Goal: Information Seeking & Learning: Learn about a topic

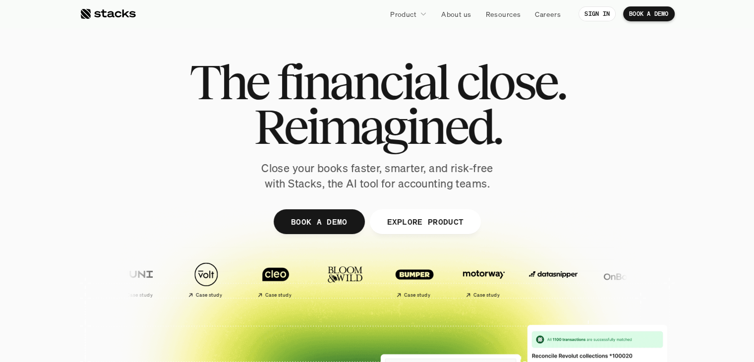
drag, startPoint x: 191, startPoint y: 75, endPoint x: 510, endPoint y: 203, distance: 343.4
click at [510, 203] on div "The financial close. Reimagined. Close your books faster, smarter, and risk-fre…" at bounding box center [377, 243] width 595 height 446
click at [496, 187] on p "Close your books faster, smarter, and risk-free with Stacks, the AI tool for ac…" at bounding box center [377, 176] width 248 height 31
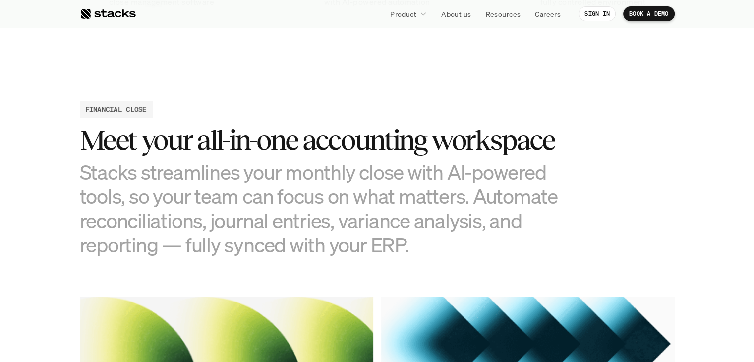
scroll to position [893, 0]
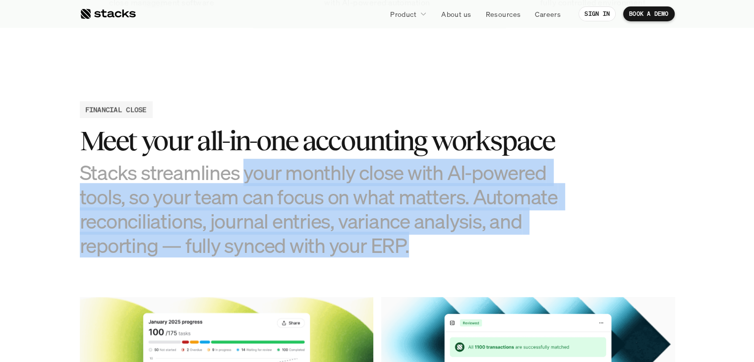
drag, startPoint x: 243, startPoint y: 169, endPoint x: 406, endPoint y: 244, distance: 179.2
click at [406, 244] on h3 "Stacks streamlines your monthly close with AI-powered tools, so your team can f…" at bounding box center [328, 209] width 496 height 98
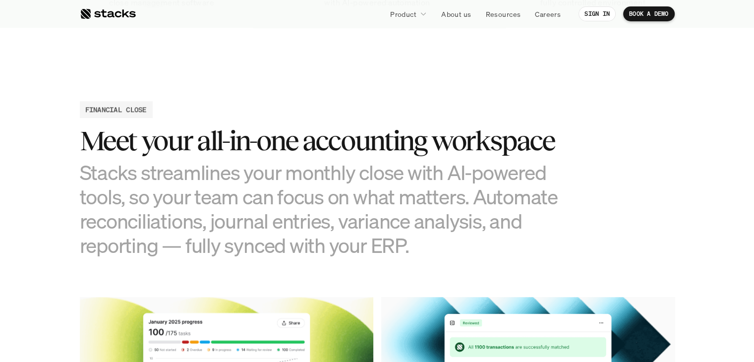
click at [402, 237] on h3 "Stacks streamlines your monthly close with AI-powered tools, so your team can f…" at bounding box center [328, 209] width 496 height 98
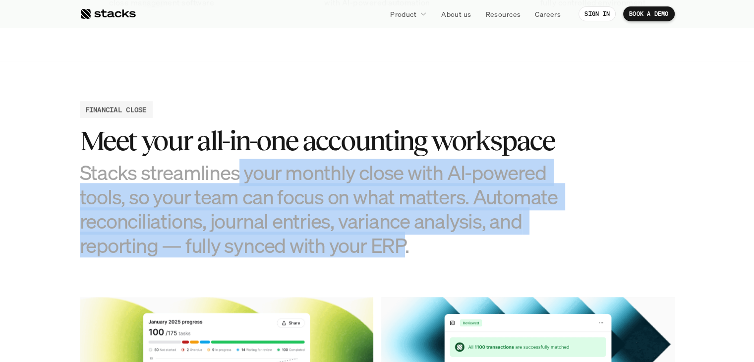
drag, startPoint x: 404, startPoint y: 238, endPoint x: 239, endPoint y: 172, distance: 177.9
click at [239, 172] on h3 "Stacks streamlines your monthly close with AI-powered tools, so your team can f…" at bounding box center [328, 209] width 496 height 98
drag, startPoint x: 243, startPoint y: 170, endPoint x: 406, endPoint y: 245, distance: 179.6
click at [406, 245] on h3 "Stacks streamlines your monthly close with AI-powered tools, so your team can f…" at bounding box center [328, 209] width 496 height 98
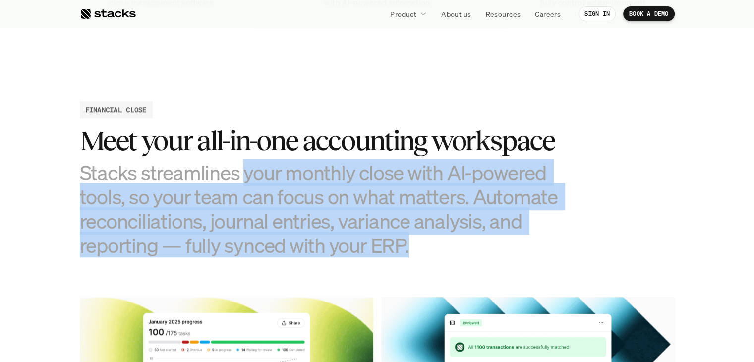
click at [406, 245] on h3 "Stacks streamlines your monthly close with AI-powered tools, so your team can f…" at bounding box center [328, 209] width 496 height 98
drag, startPoint x: 405, startPoint y: 240, endPoint x: 244, endPoint y: 175, distance: 173.7
click at [244, 175] on h3 "Stacks streamlines your monthly close with AI-powered tools, so your team can f…" at bounding box center [328, 209] width 496 height 98
drag, startPoint x: 244, startPoint y: 175, endPoint x: 313, endPoint y: 242, distance: 95.7
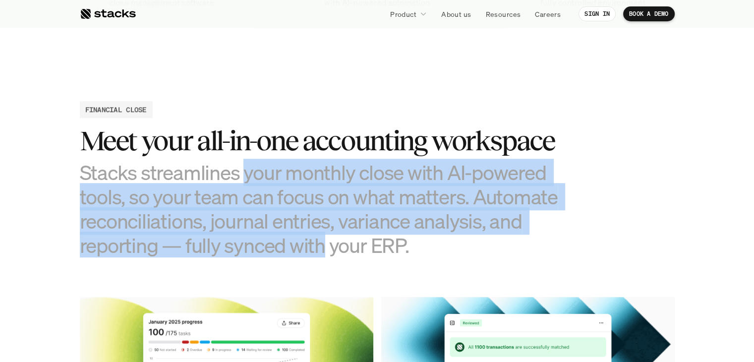
click at [313, 242] on h3 "Stacks streamlines your monthly close with AI-powered tools, so your team can f…" at bounding box center [328, 209] width 496 height 98
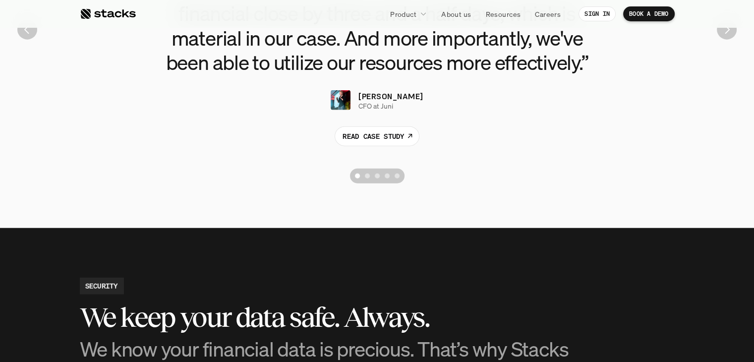
scroll to position [2355, 0]
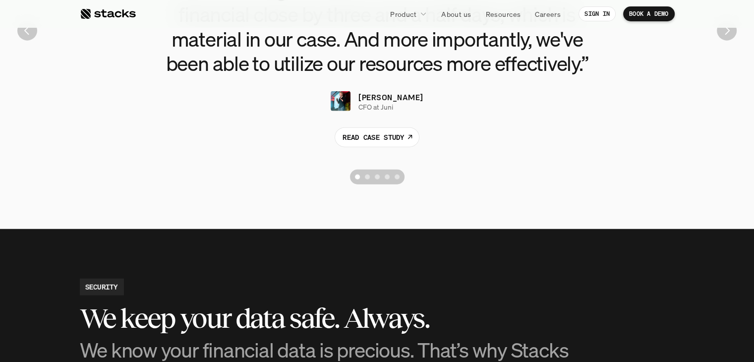
click at [368, 179] on div "Scroll to page 2" at bounding box center [367, 176] width 5 height 5
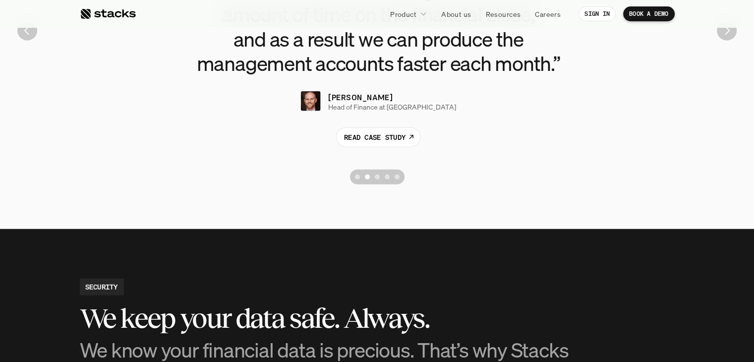
click at [376, 175] on div "Scroll to page 3" at bounding box center [377, 176] width 5 height 5
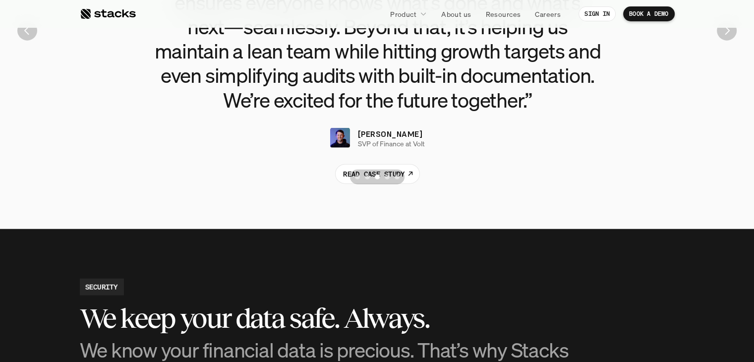
click at [387, 177] on div "Scroll to page 4" at bounding box center [387, 176] width 5 height 5
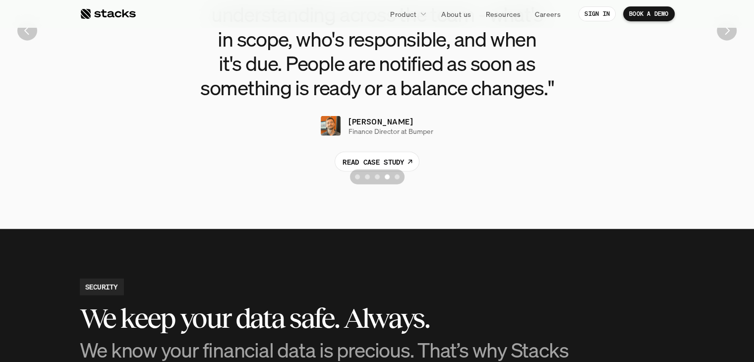
click at [398, 177] on div "Scroll to page 5" at bounding box center [397, 176] width 5 height 5
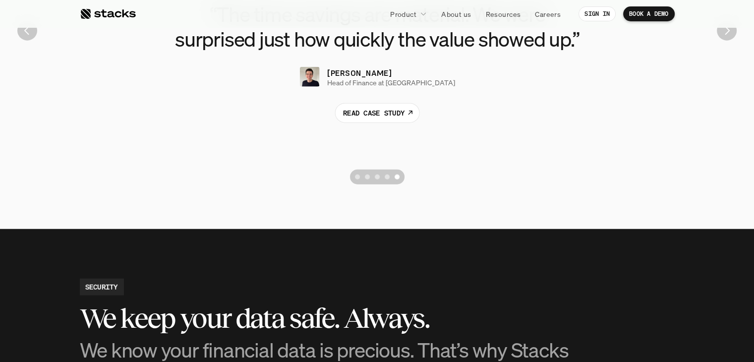
click at [357, 177] on div "Scroll to page 1" at bounding box center [357, 176] width 5 height 5
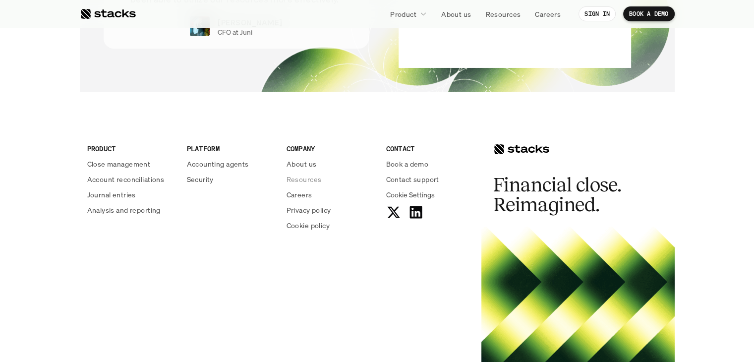
scroll to position [3646, 0]
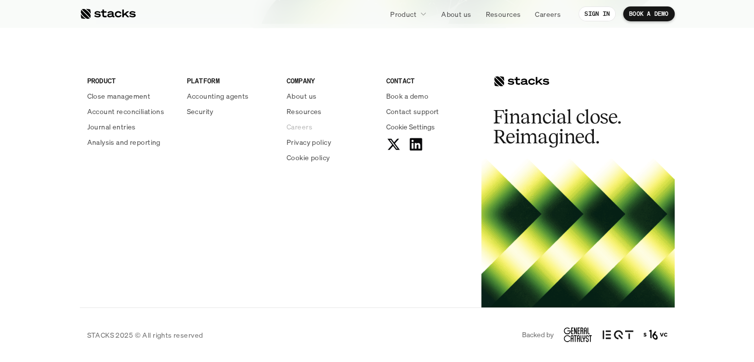
click at [298, 126] on p "Careers" at bounding box center [299, 126] width 26 height 10
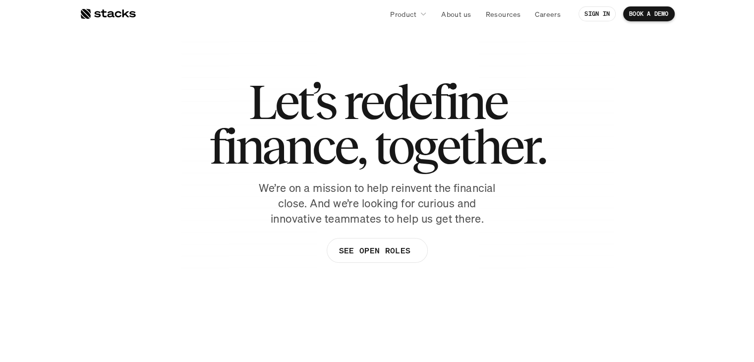
scroll to position [28, 0]
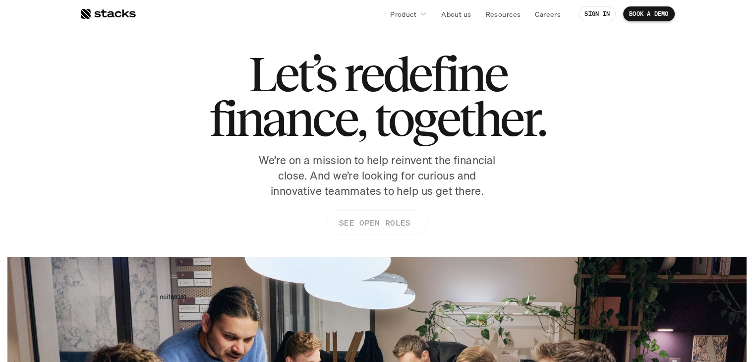
click at [372, 219] on p "SEE OPEN ROLES" at bounding box center [374, 223] width 71 height 14
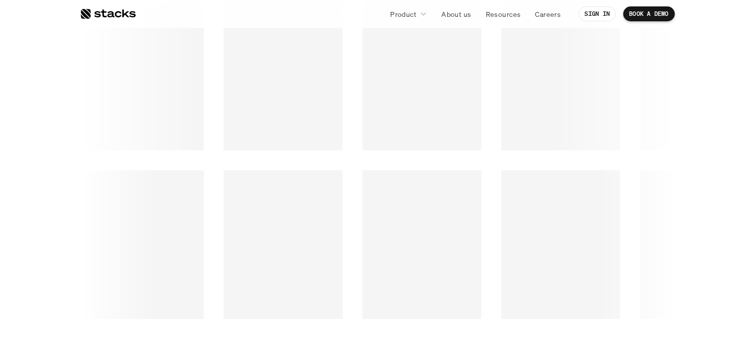
scroll to position [1461, 0]
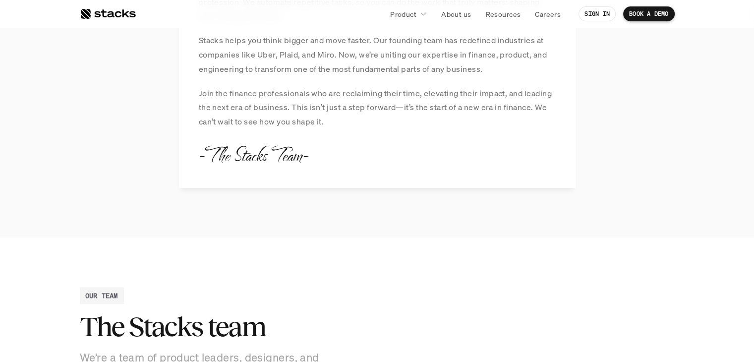
scroll to position [1043, 0]
